Goal: Information Seeking & Learning: Learn about a topic

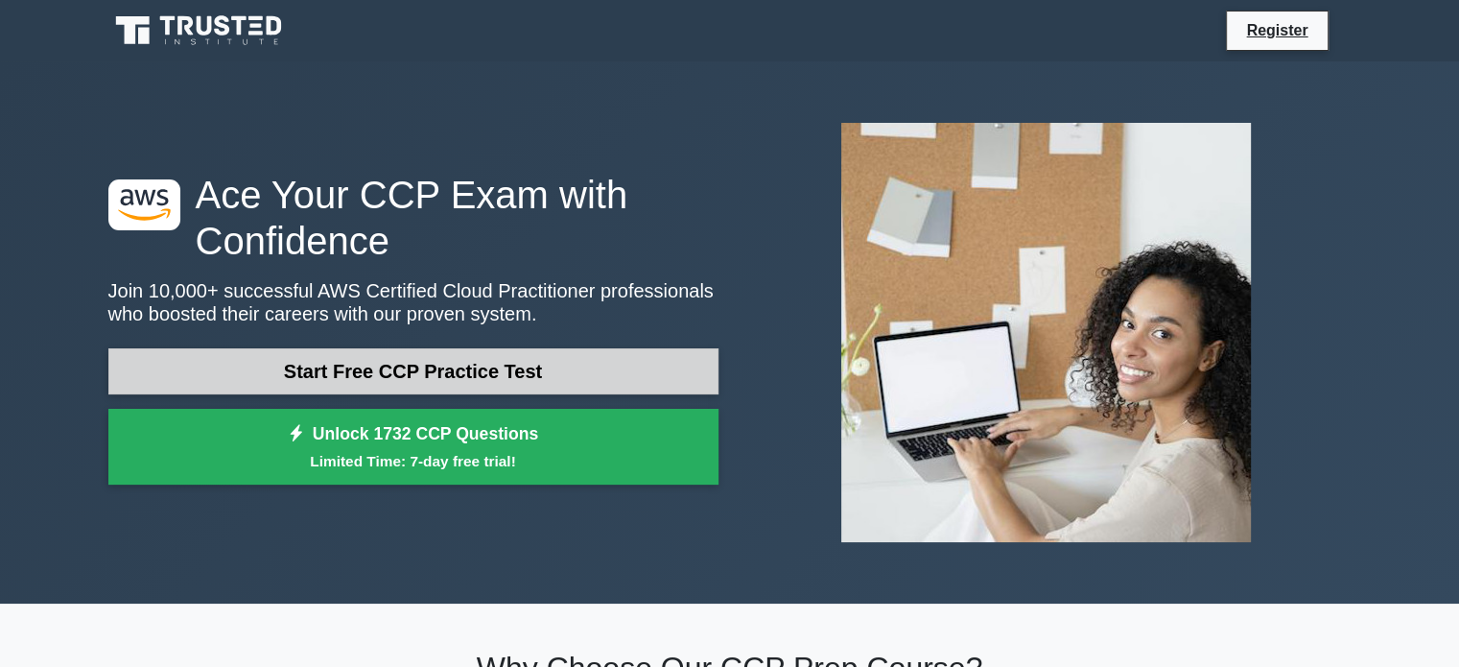
click at [443, 367] on link "Start Free CCP Practice Test" at bounding box center [413, 371] width 610 height 46
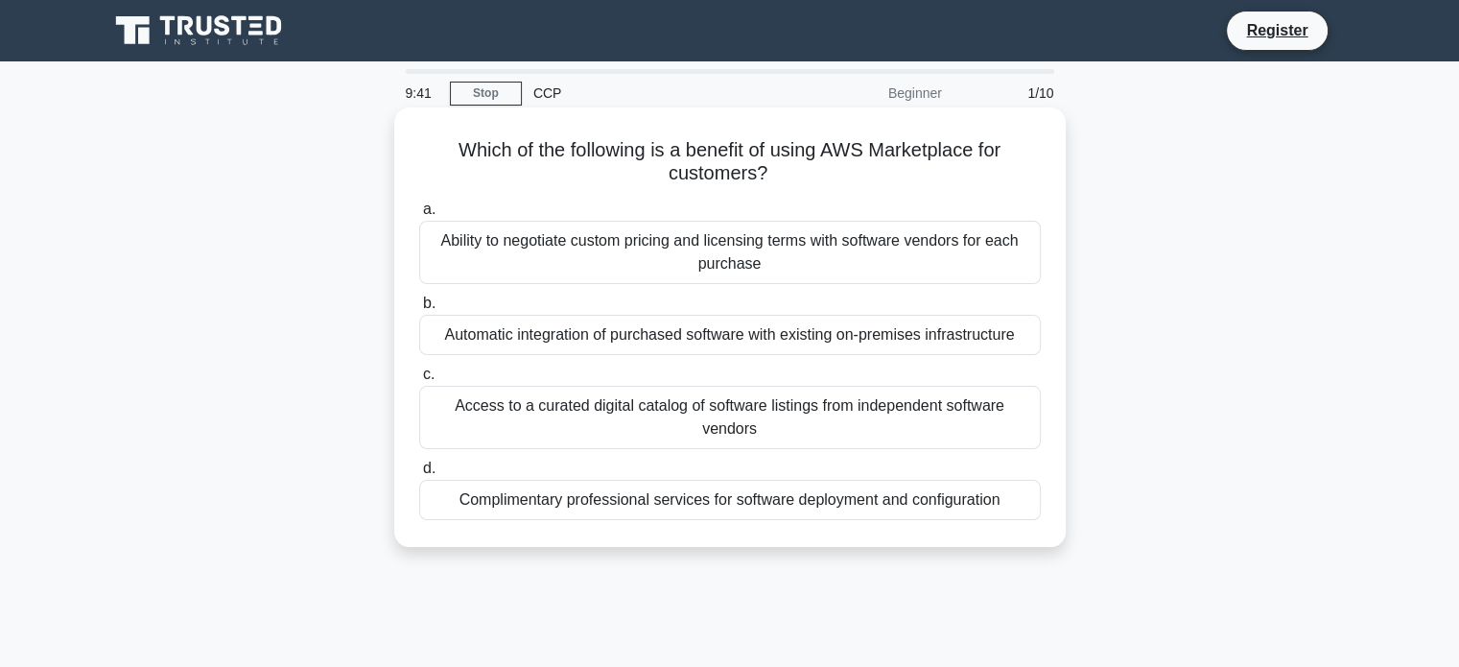
click at [683, 417] on div "Access to a curated digital catalog of software listings from independent softw…" at bounding box center [730, 417] width 622 height 63
click at [419, 381] on input "c. Access to a curated digital catalog of software listings from independent so…" at bounding box center [419, 374] width 0 height 12
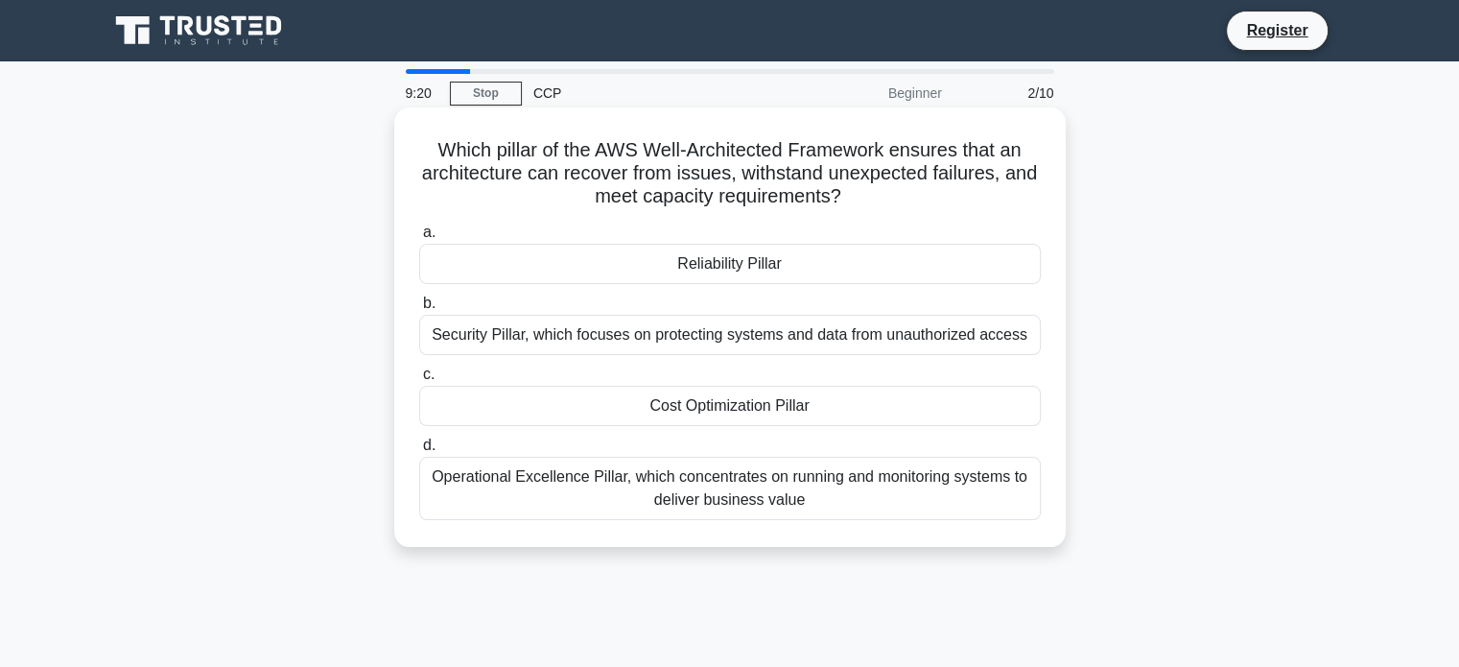
click at [733, 336] on div "Security Pillar, which focuses on protecting systems and data from unauthorized…" at bounding box center [730, 335] width 622 height 40
click at [419, 310] on input "b. Security Pillar, which focuses on protecting systems and data from unauthori…" at bounding box center [419, 303] width 0 height 12
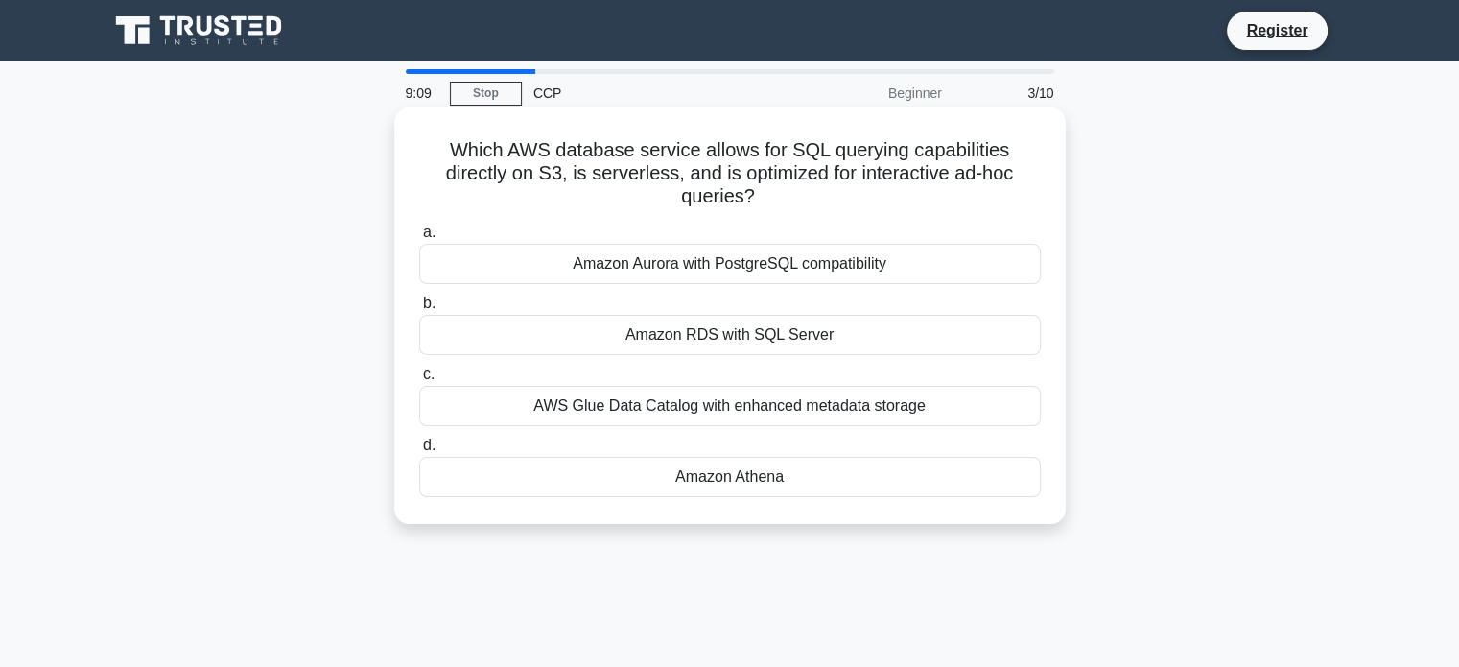
click at [729, 476] on div "Amazon Athena" at bounding box center [730, 477] width 622 height 40
click at [419, 452] on input "d. Amazon Athena" at bounding box center [419, 445] width 0 height 12
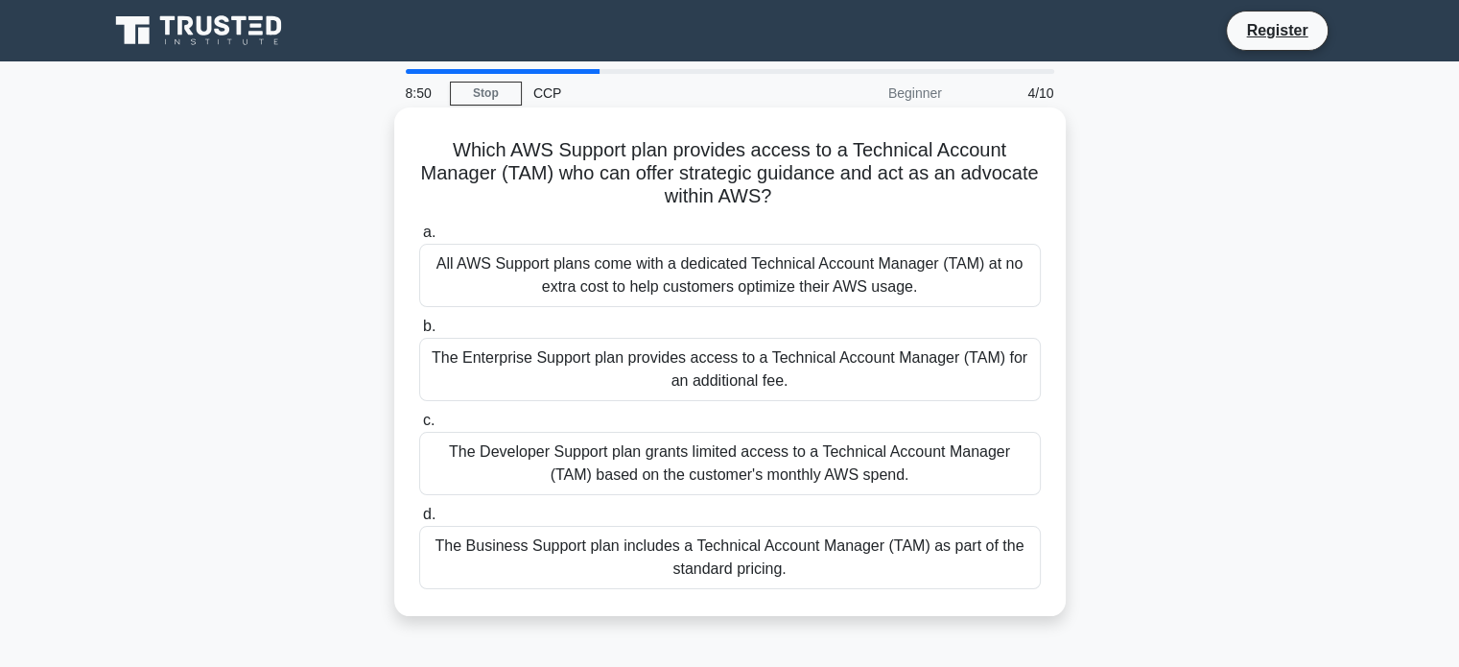
click at [702, 364] on div "The Enterprise Support plan provides access to a Technical Account Manager (TAM…" at bounding box center [730, 369] width 622 height 63
click at [419, 333] on input "b. The Enterprise Support plan provides access to a Technical Account Manager (…" at bounding box center [419, 326] width 0 height 12
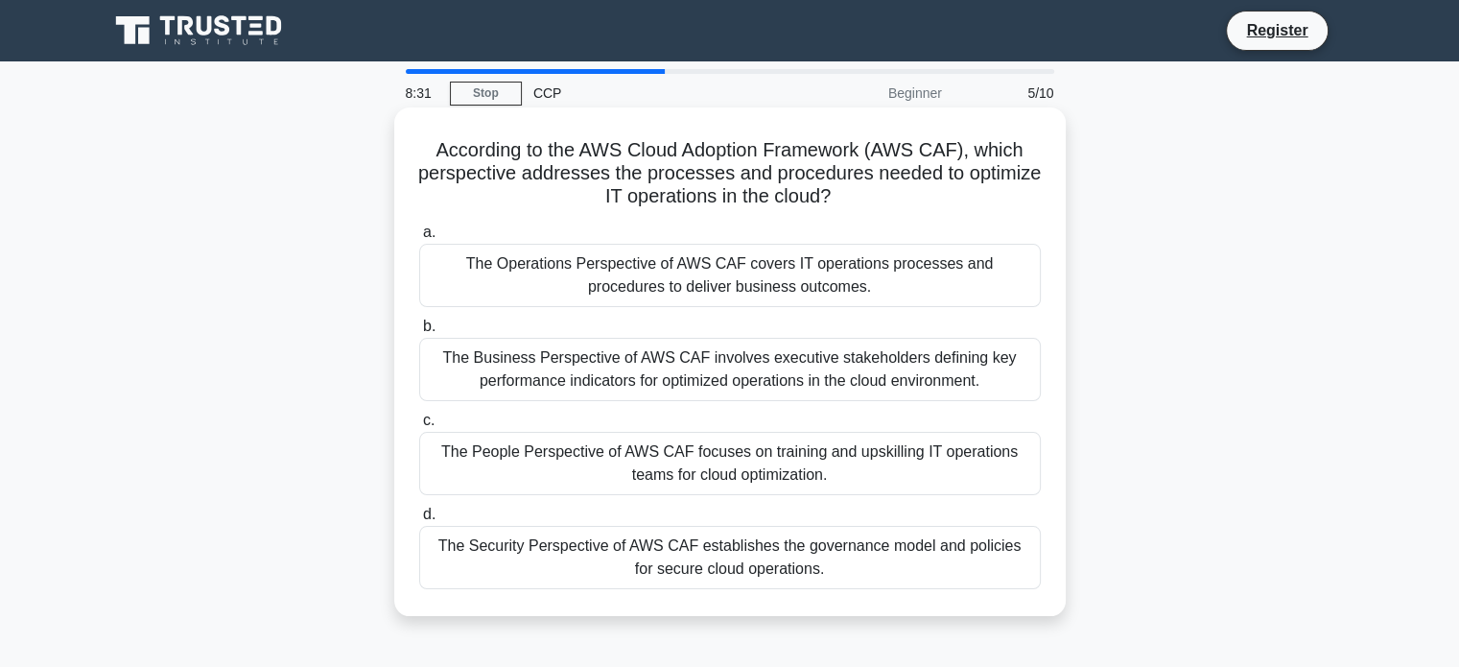
click at [684, 558] on div "The Security Perspective of AWS CAF establishes the governance model and polici…" at bounding box center [730, 557] width 622 height 63
click at [419, 521] on input "d. The Security Perspective of AWS CAF establishes the governance model and pol…" at bounding box center [419, 514] width 0 height 12
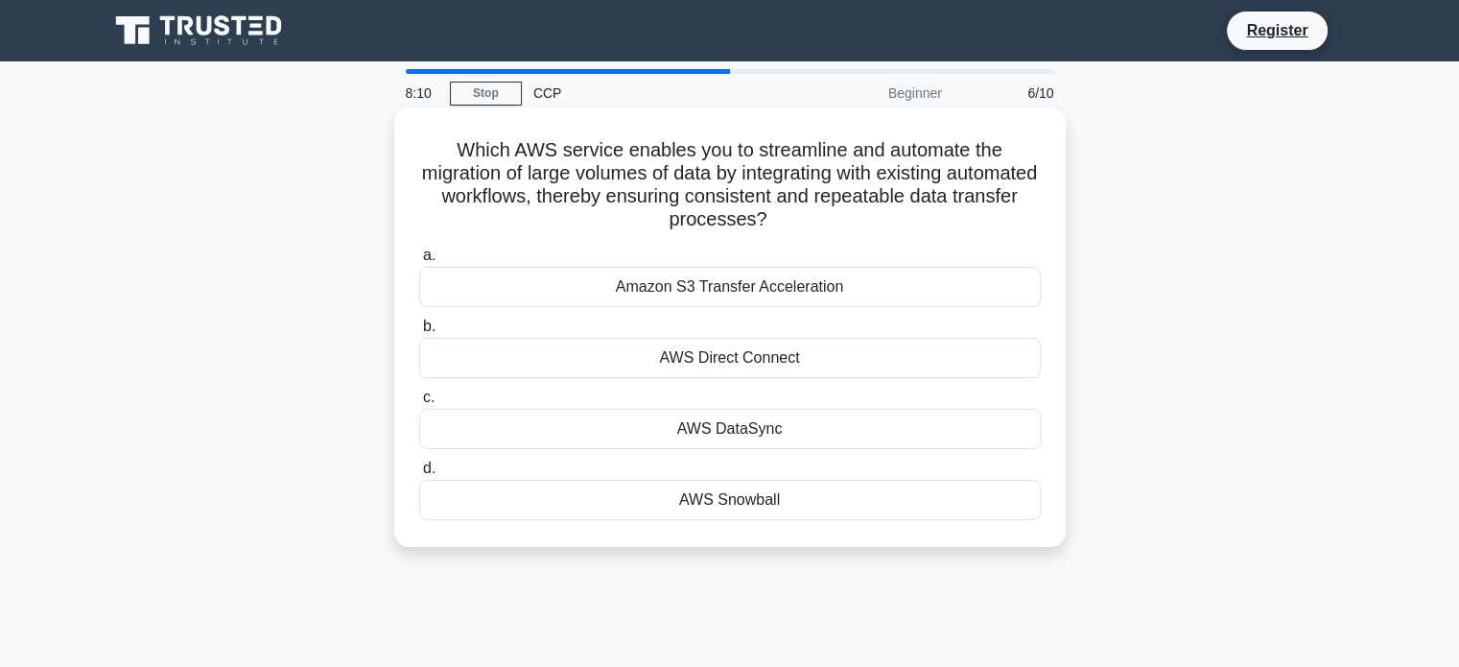
click at [741, 494] on div "AWS Snowball" at bounding box center [730, 500] width 622 height 40
click at [419, 475] on input "d. AWS Snowball" at bounding box center [419, 468] width 0 height 12
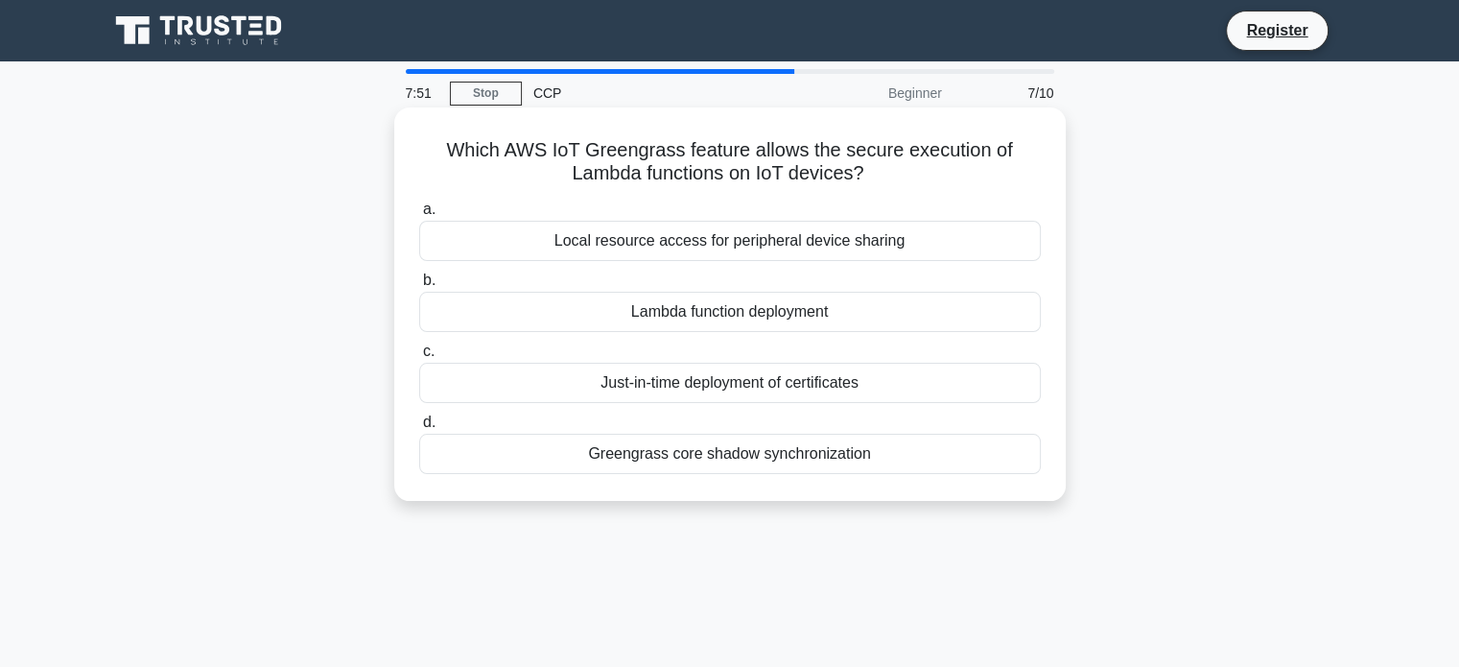
click at [767, 317] on div "Lambda function deployment" at bounding box center [730, 312] width 622 height 40
click at [419, 287] on input "b. Lambda function deployment" at bounding box center [419, 280] width 0 height 12
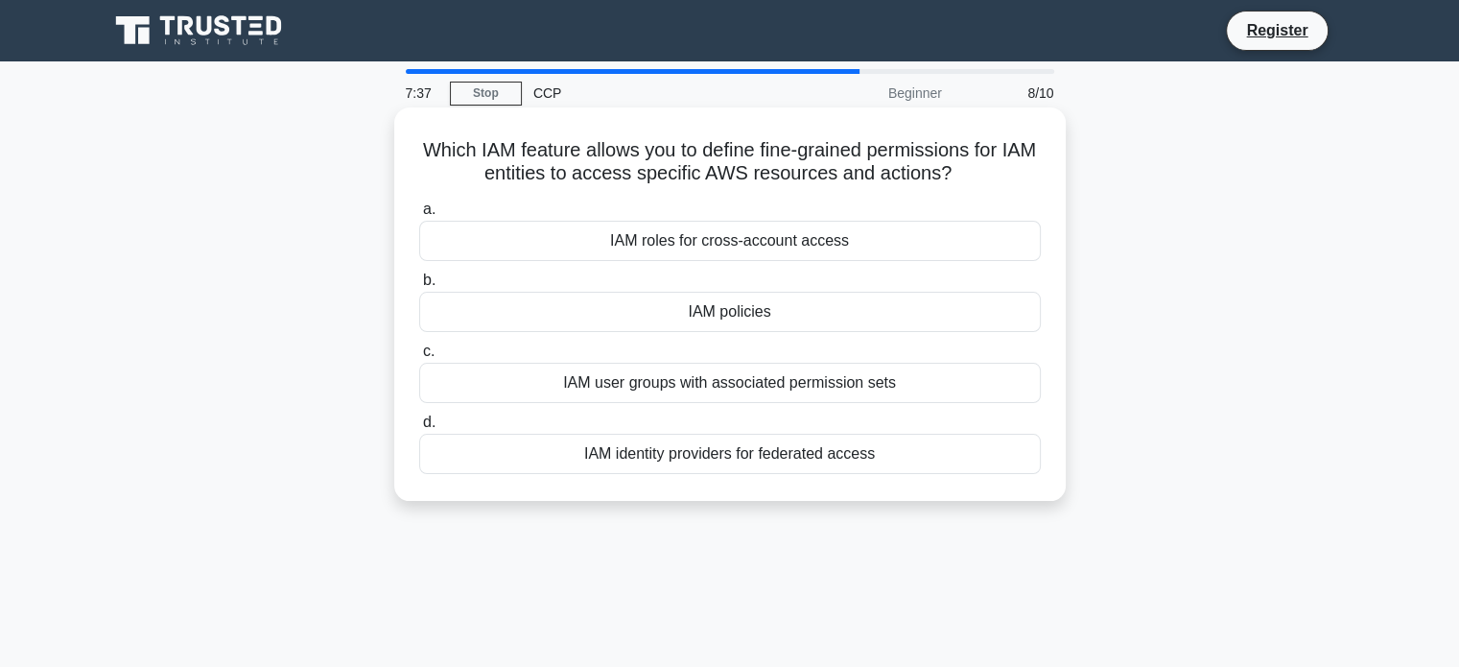
click at [782, 310] on div "IAM policies" at bounding box center [730, 312] width 622 height 40
click at [419, 287] on input "b. IAM policies" at bounding box center [419, 280] width 0 height 12
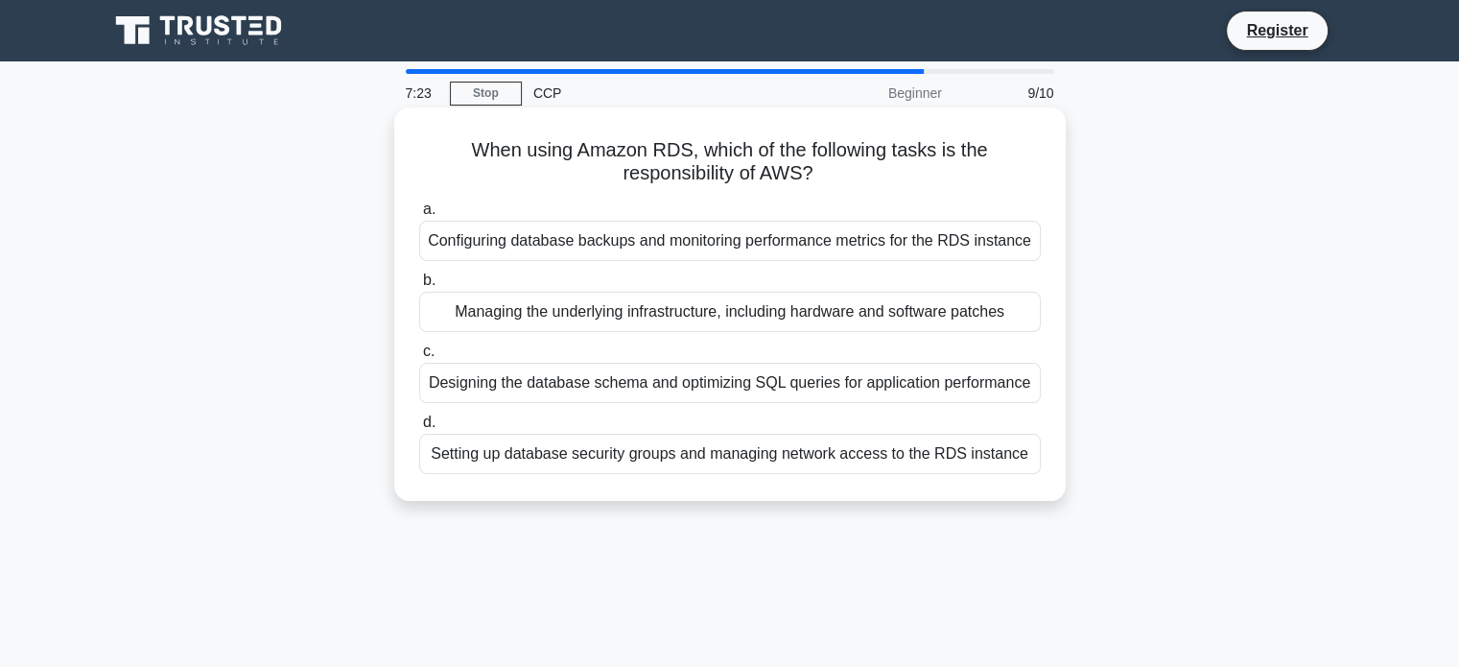
click at [643, 311] on div "Managing the underlying infrastructure, including hardware and software patches" at bounding box center [730, 312] width 622 height 40
click at [419, 287] on input "b. Managing the underlying infrastructure, including hardware and software patc…" at bounding box center [419, 280] width 0 height 12
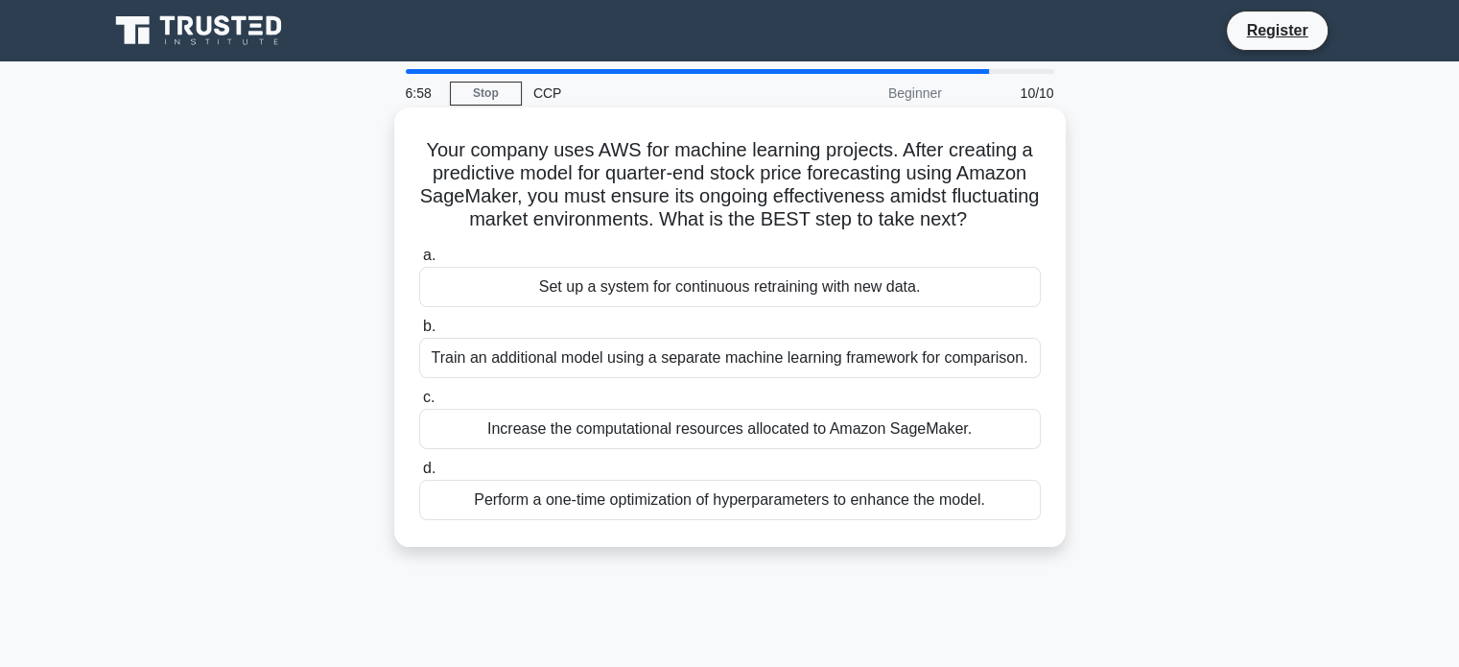
click at [736, 449] on div "Increase the computational resources allocated to Amazon SageMaker." at bounding box center [730, 429] width 622 height 40
click at [419, 404] on input "c. Increase the computational resources allocated to Amazon SageMaker." at bounding box center [419, 397] width 0 height 12
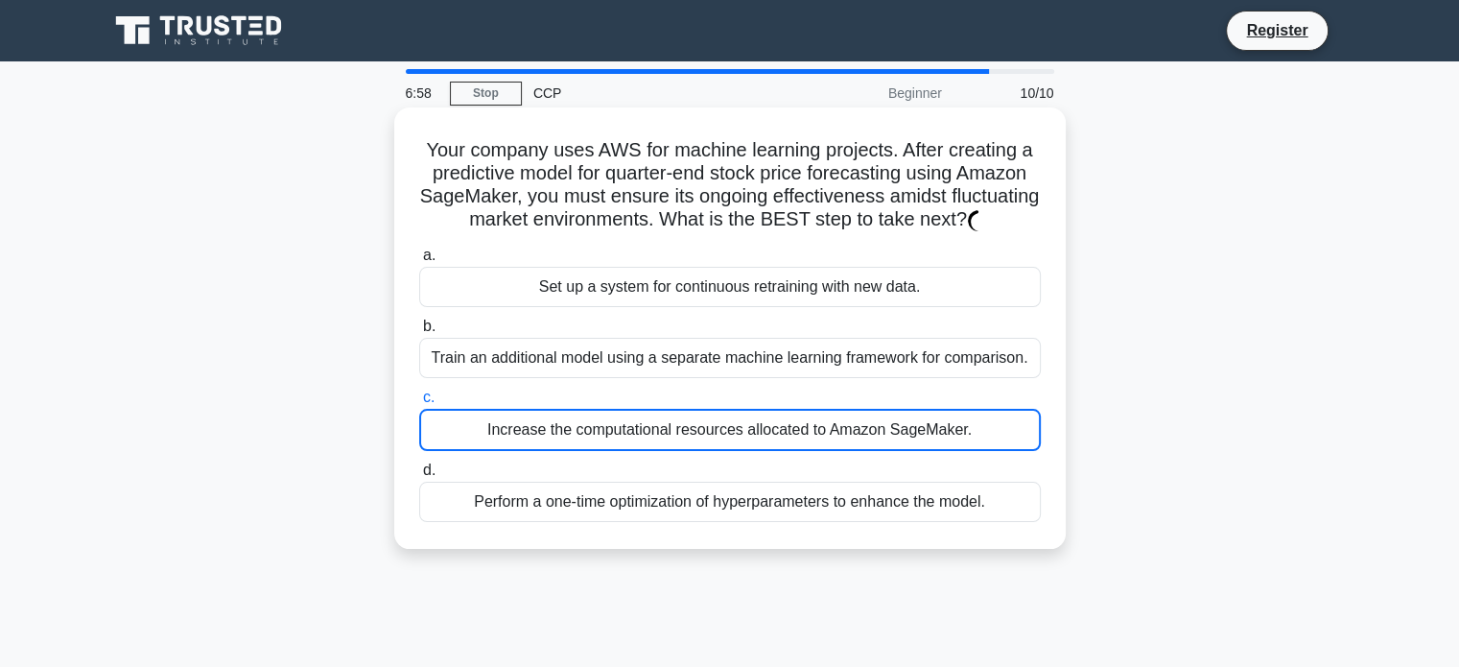
click at [736, 451] on div "Increase the computational resources allocated to Amazon SageMaker." at bounding box center [730, 430] width 622 height 42
click at [419, 404] on input "c. Increase the computational resources allocated to Amazon SageMaker." at bounding box center [419, 397] width 0 height 12
